Goal: Transaction & Acquisition: Subscribe to service/newsletter

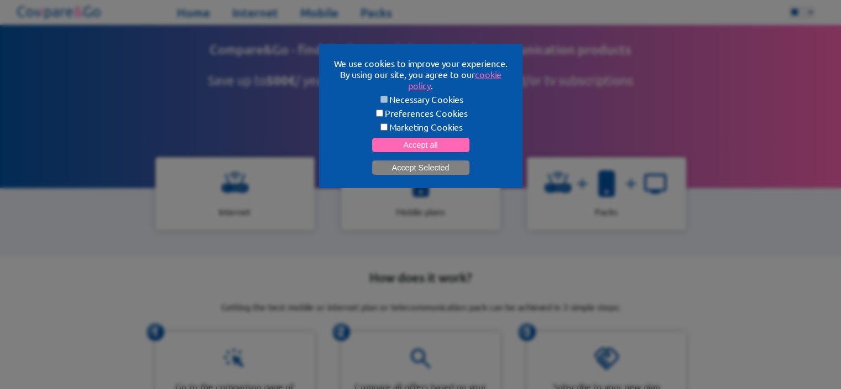
click at [416, 165] on button "Accept Selected" at bounding box center [420, 167] width 97 height 14
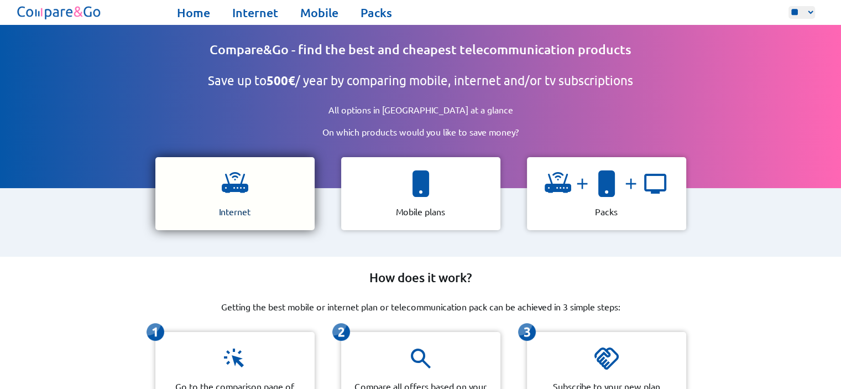
click at [279, 168] on div "Internet" at bounding box center [234, 193] width 159 height 73
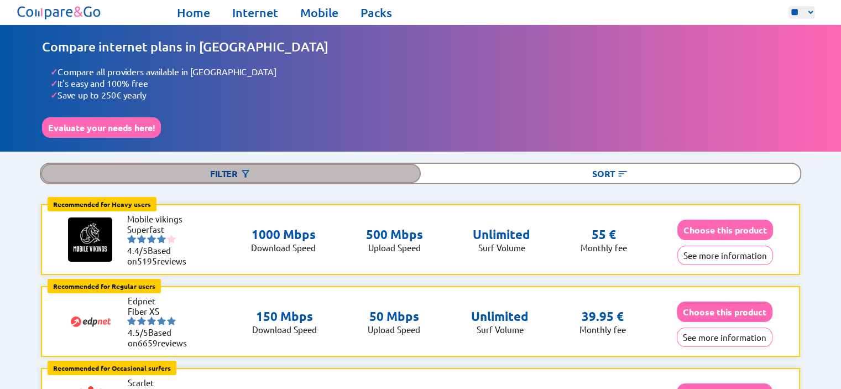
click at [261, 164] on div "Filter" at bounding box center [230, 173] width 379 height 19
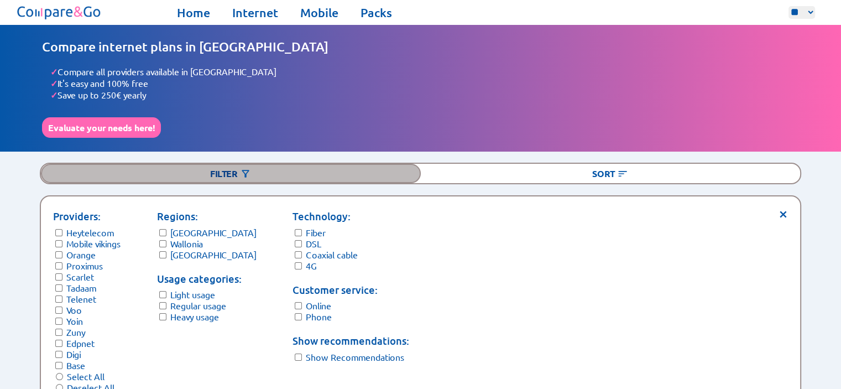
click at [261, 169] on div "Filter" at bounding box center [230, 173] width 379 height 19
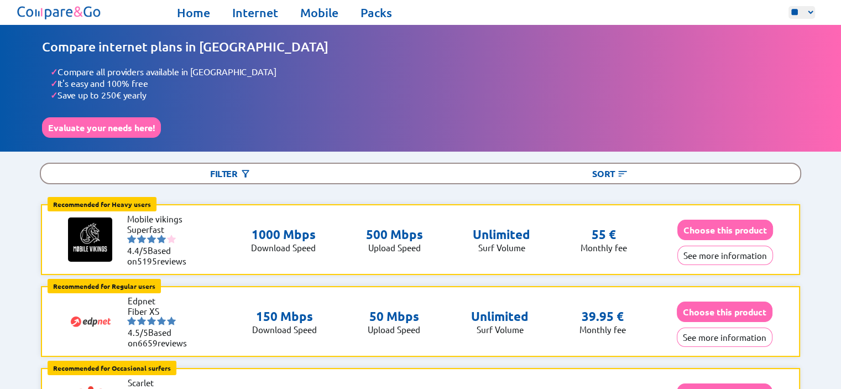
drag, startPoint x: 489, startPoint y: 179, endPoint x: 716, endPoint y: 133, distance: 232.3
click at [716, 133] on div "Compare internet plans in [GEOGRAPHIC_DATA] ✓ Compare all providers available i…" at bounding box center [420, 88] width 757 height 99
click at [619, 227] on div "55 €" at bounding box center [603, 234] width 46 height 15
click at [151, 213] on li "Mobile vikings" at bounding box center [160, 218] width 66 height 11
click at [720, 254] on button "See more information" at bounding box center [725, 254] width 96 height 19
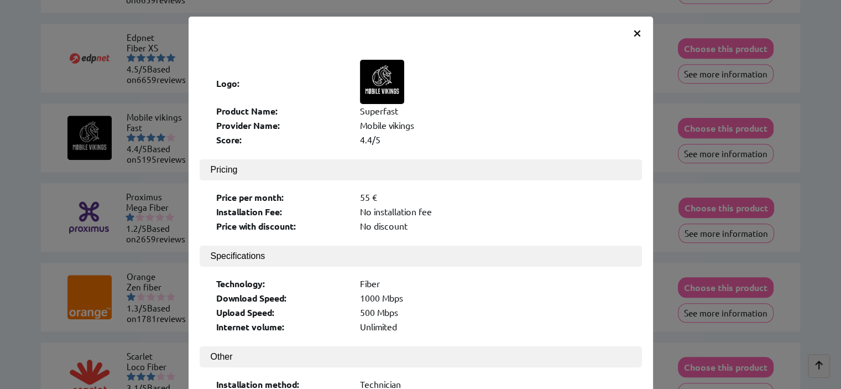
click at [634, 23] on span "×" at bounding box center [636, 32] width 9 height 20
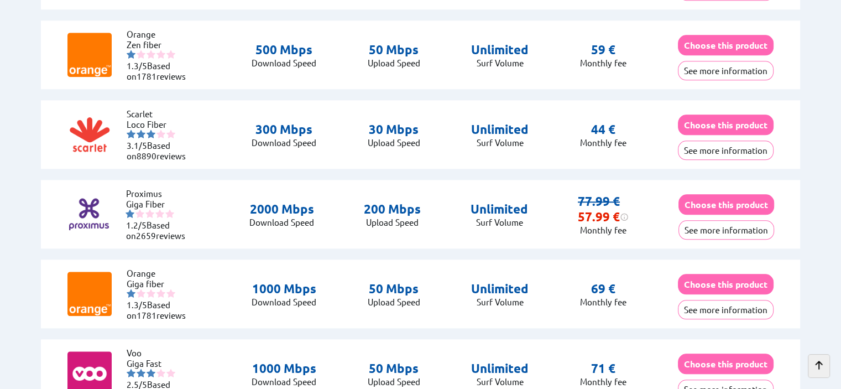
scroll to position [1101, 0]
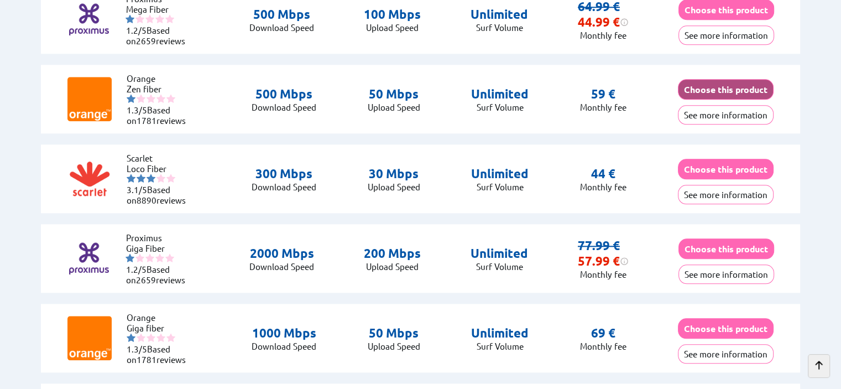
click at [697, 83] on button "Choose this product" at bounding box center [726, 89] width 96 height 20
